Goal: Check status: Check status

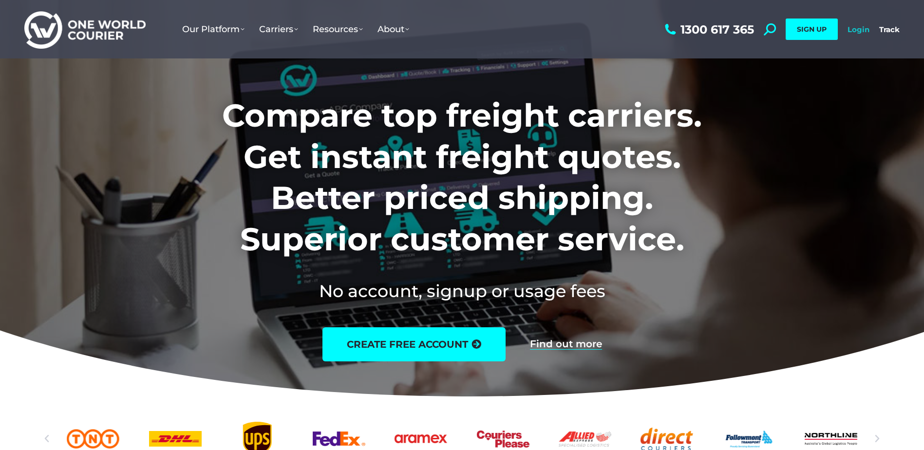
click at [861, 26] on link "Login" at bounding box center [859, 29] width 22 height 9
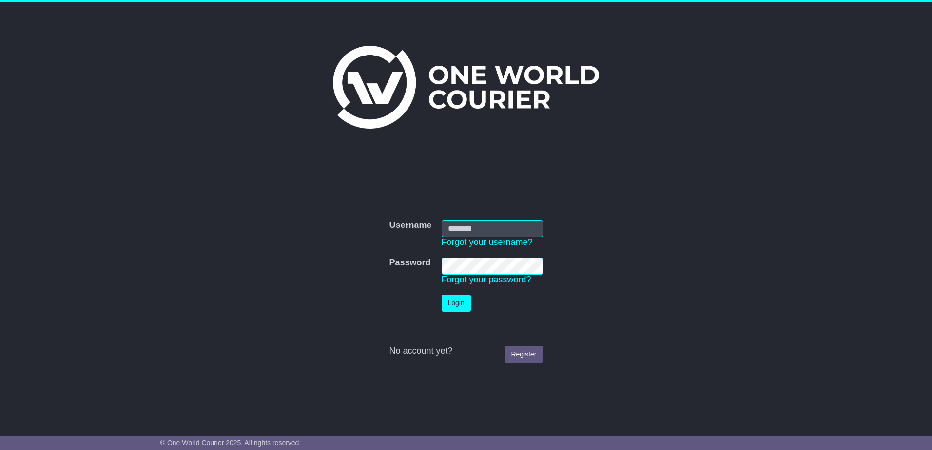
type input "**********"
click at [460, 308] on button "Login" at bounding box center [455, 303] width 29 height 17
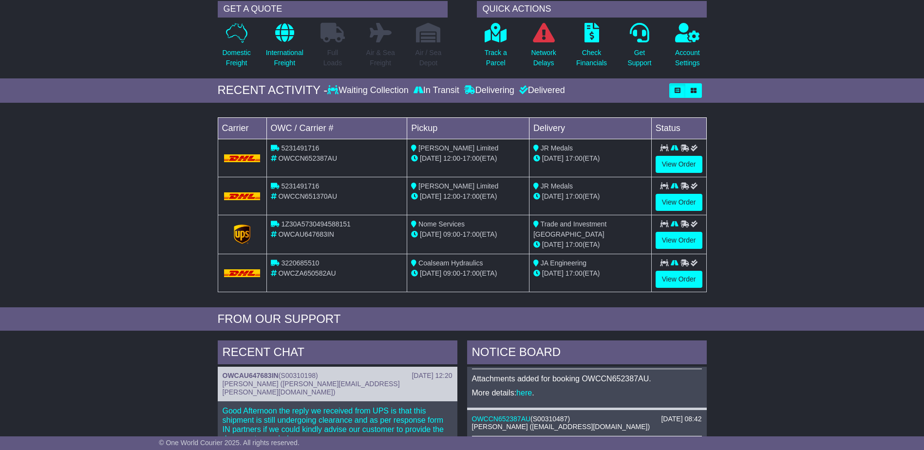
scroll to position [60, 0]
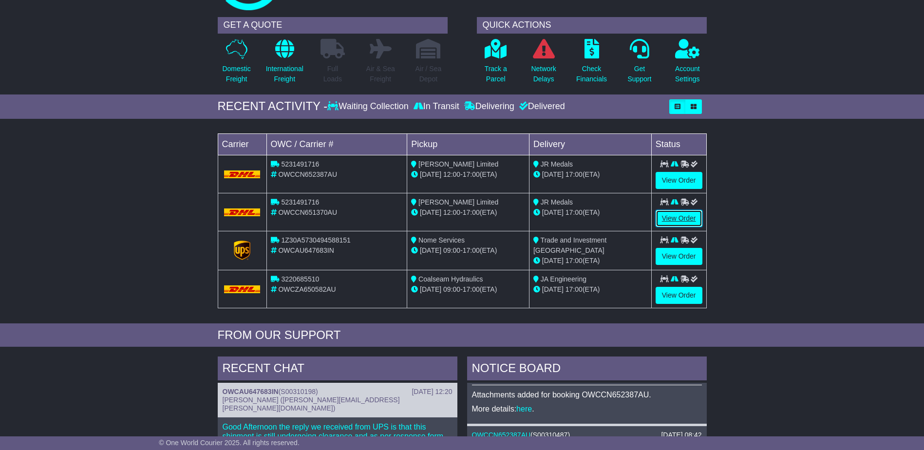
click at [674, 216] on link "View Order" at bounding box center [679, 218] width 47 height 17
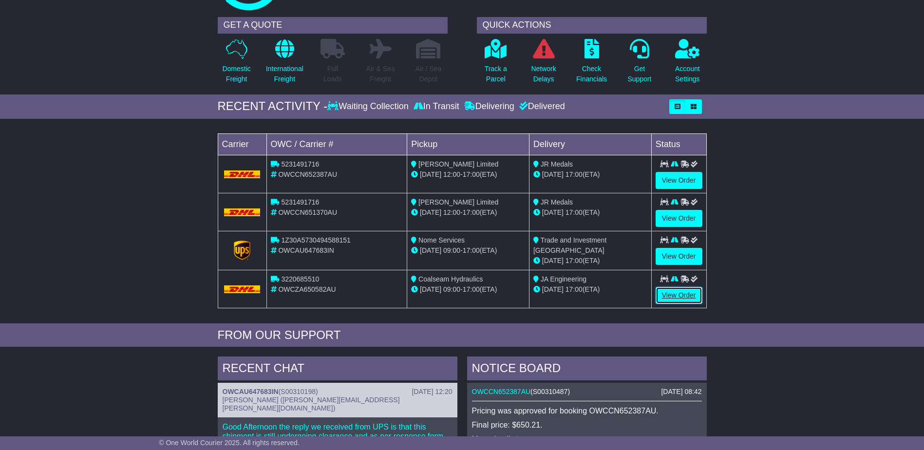
click at [679, 294] on link "View Order" at bounding box center [679, 295] width 47 height 17
